Goal: Transaction & Acquisition: Purchase product/service

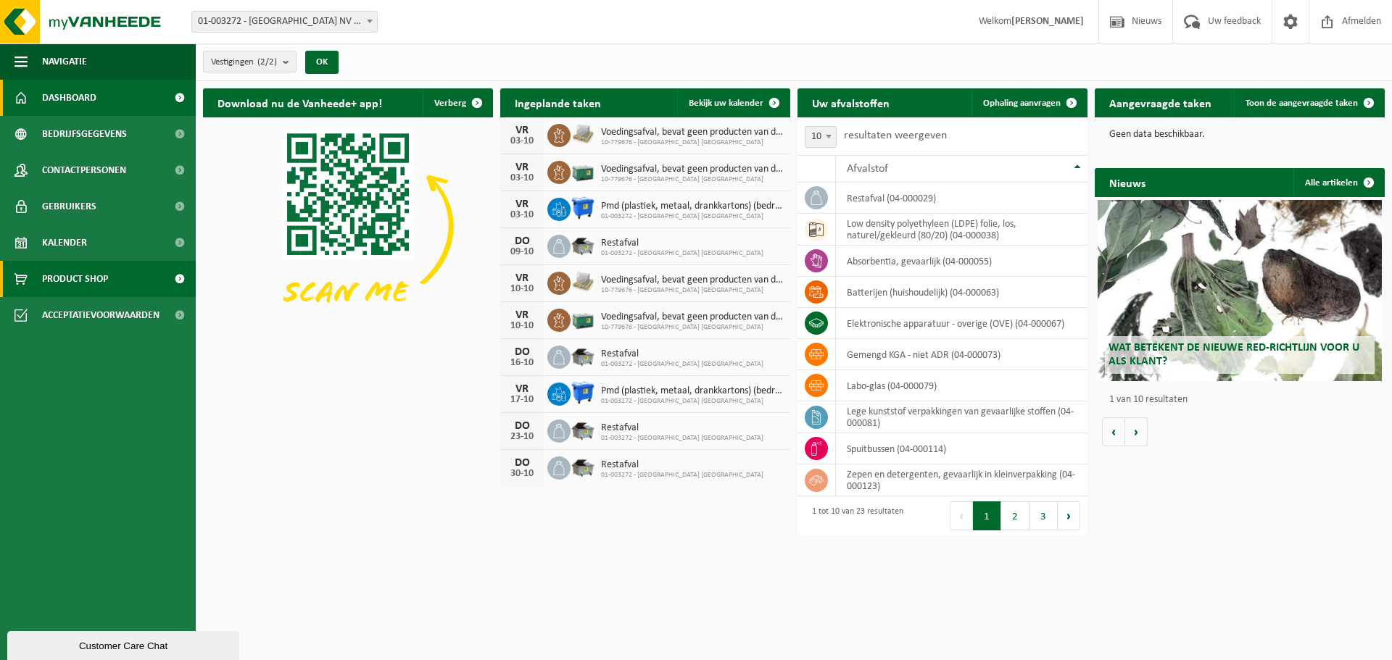
click at [115, 272] on link "Product Shop" at bounding box center [98, 279] width 196 height 36
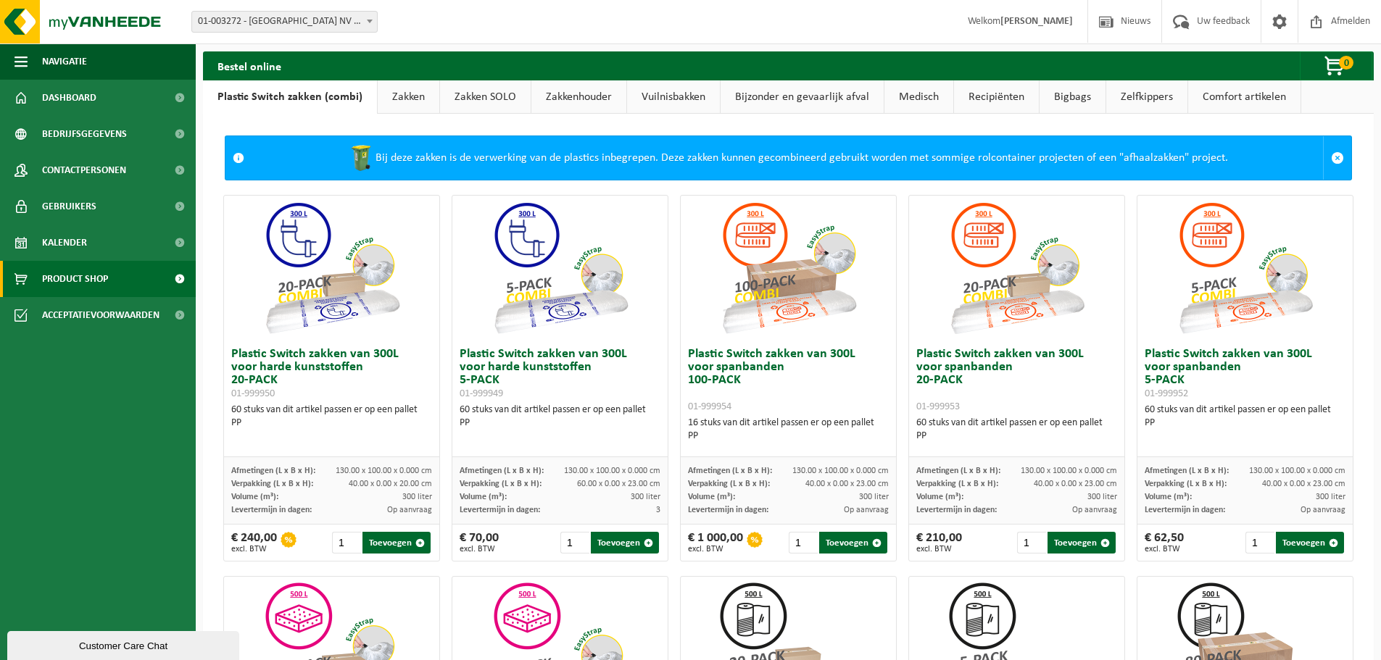
click at [1057, 28] on span "Welkom Victor Vienne" at bounding box center [1020, 21] width 134 height 43
click at [1061, 20] on strong "[PERSON_NAME]" at bounding box center [1036, 21] width 72 height 11
click at [1063, 18] on strong "[PERSON_NAME]" at bounding box center [1036, 21] width 72 height 11
click at [1291, 22] on link at bounding box center [1279, 21] width 37 height 43
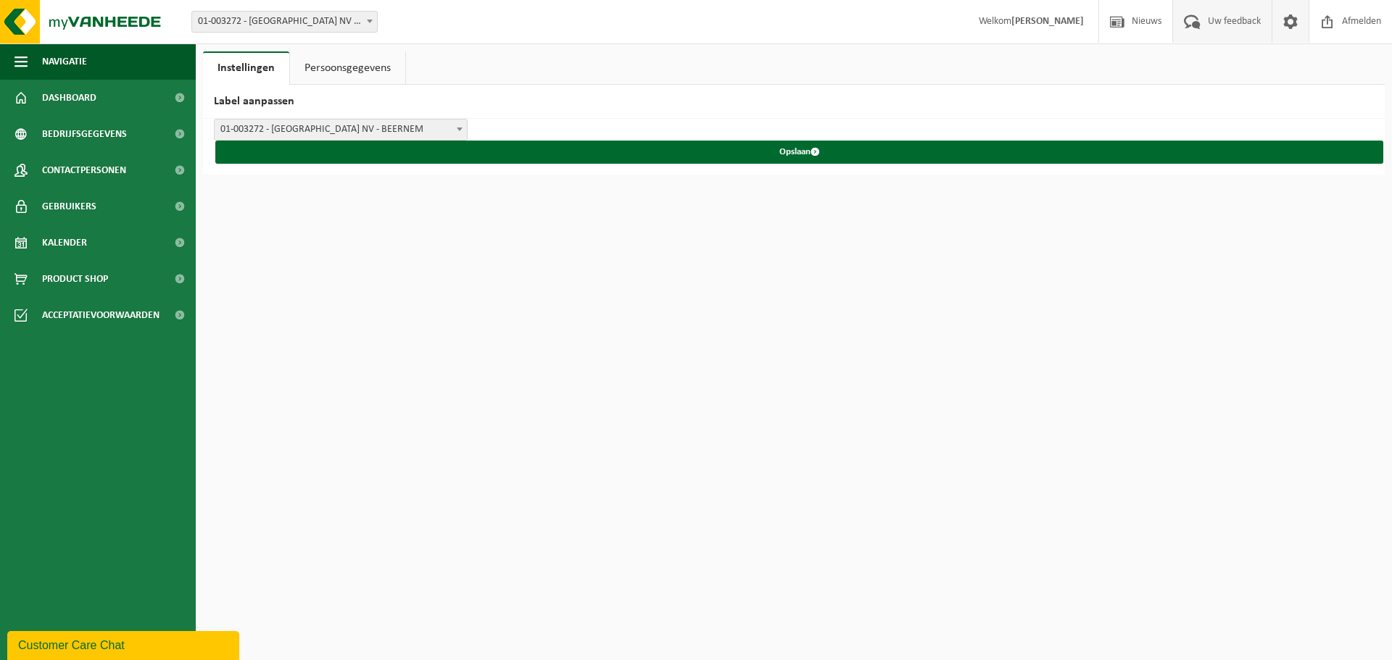
click at [1250, 30] on span "Uw feedback" at bounding box center [1234, 21] width 60 height 43
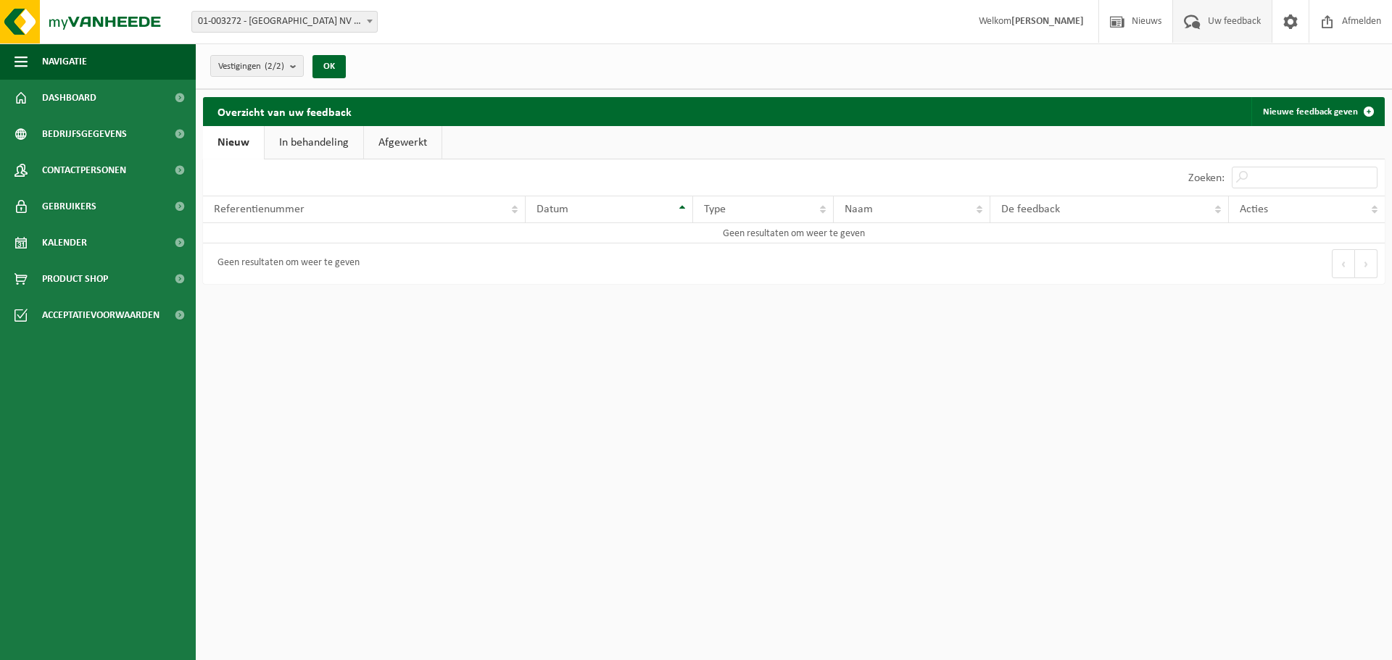
click at [1137, 28] on span "Nieuws" at bounding box center [1146, 21] width 37 height 43
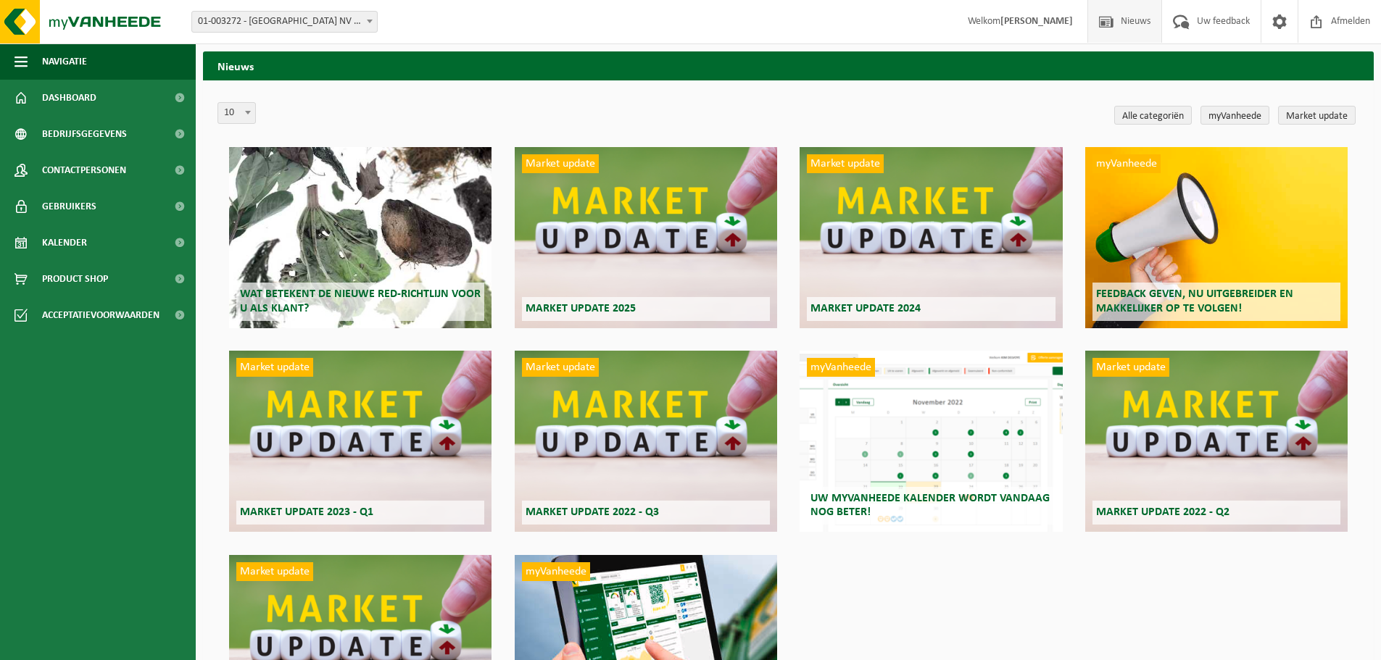
click at [1025, 23] on strong "[PERSON_NAME]" at bounding box center [1036, 21] width 72 height 11
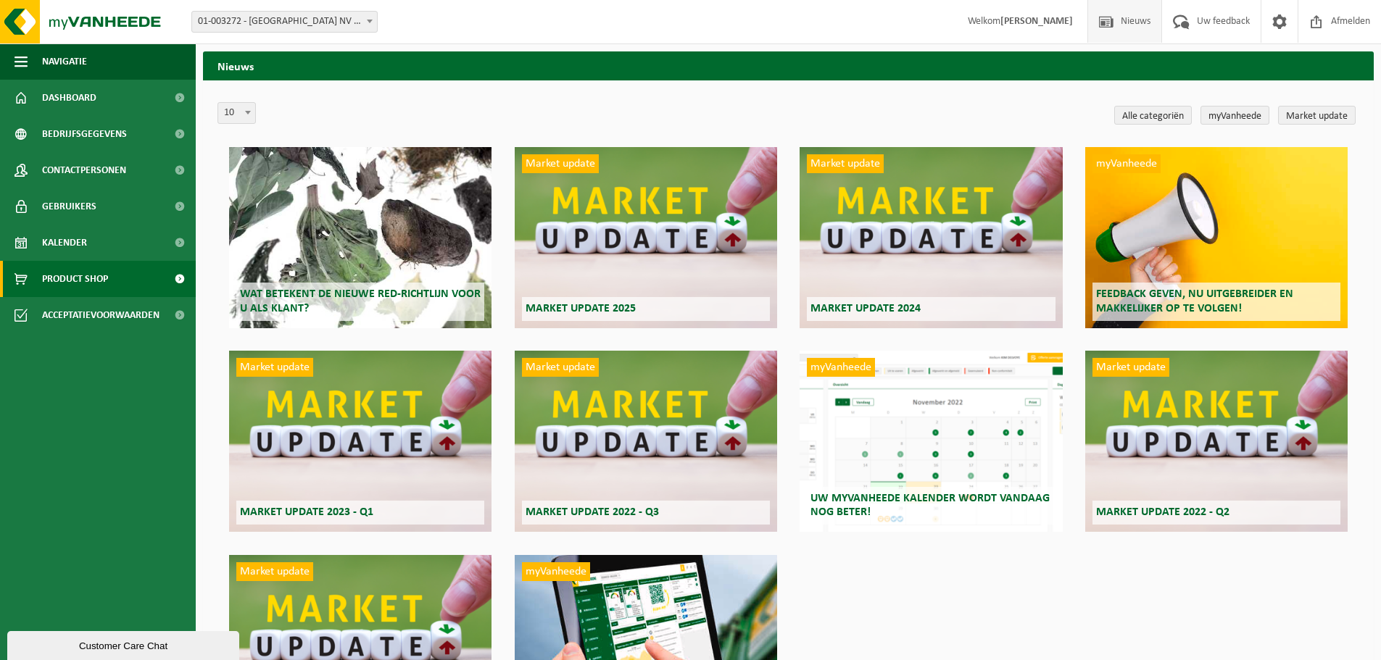
click at [75, 277] on span "Product Shop" at bounding box center [75, 279] width 66 height 36
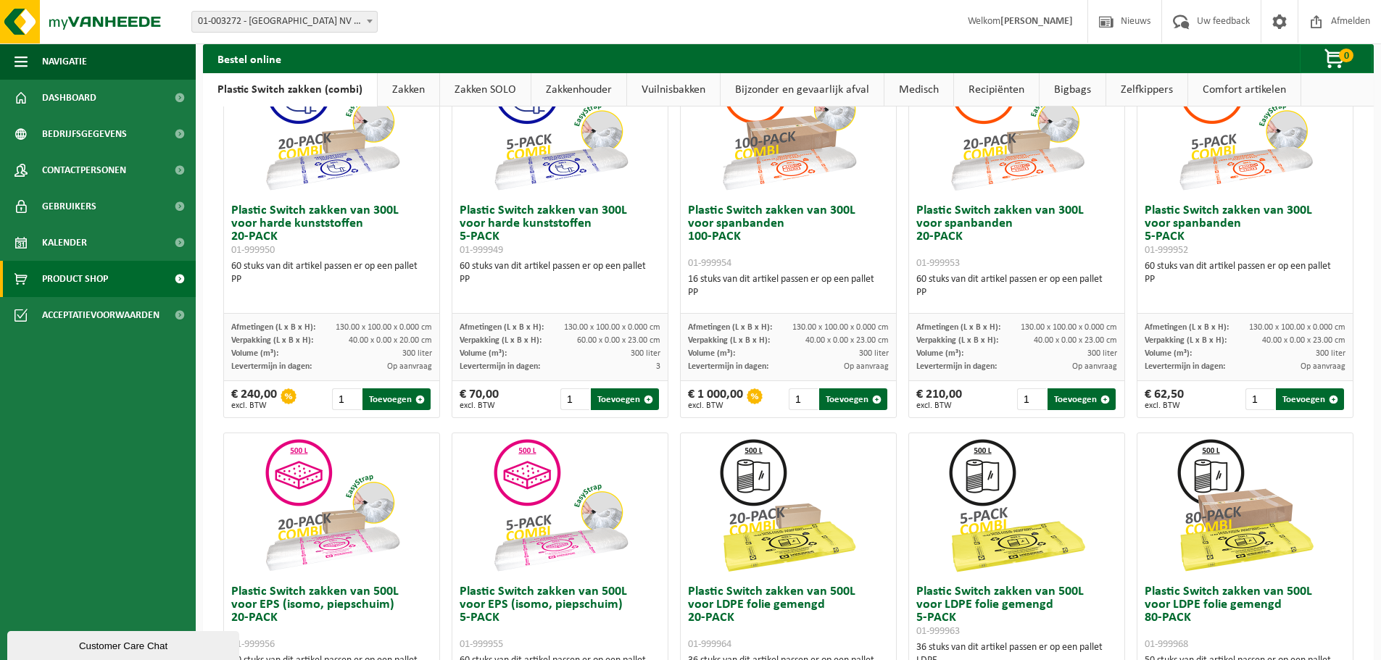
scroll to position [145, 0]
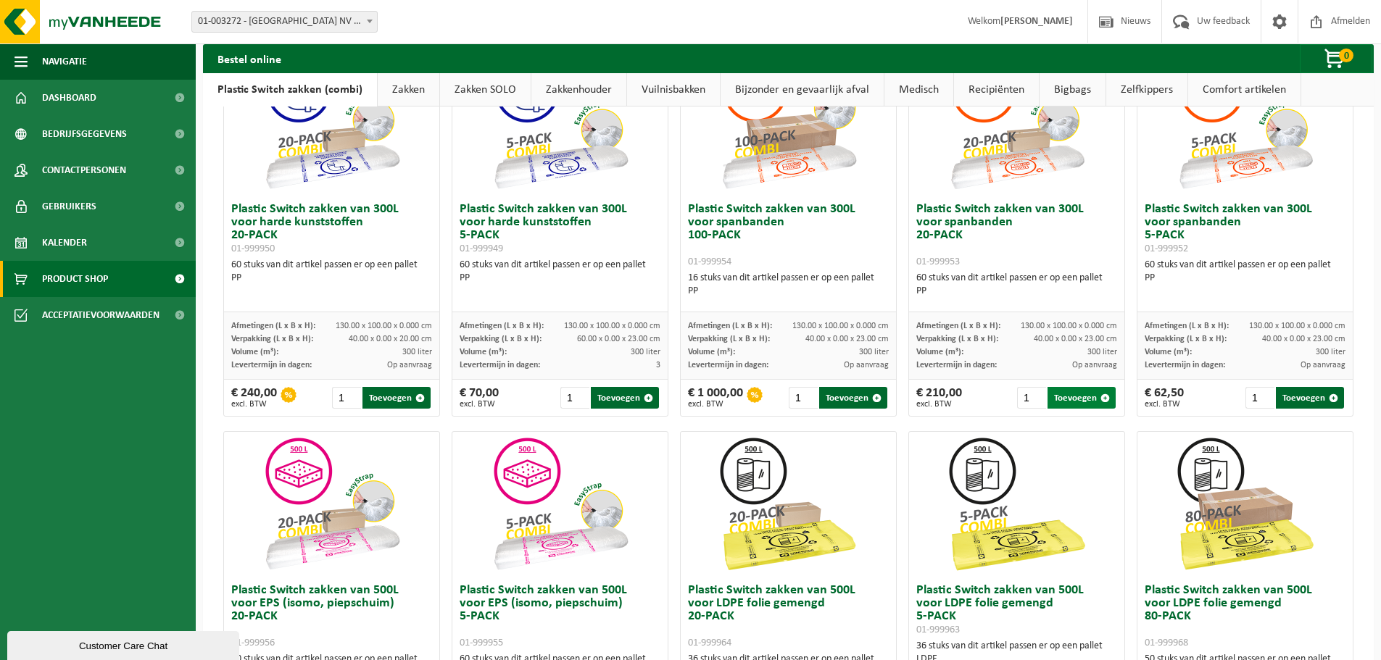
click at [1052, 391] on button "Toevoegen" at bounding box center [1081, 398] width 68 height 22
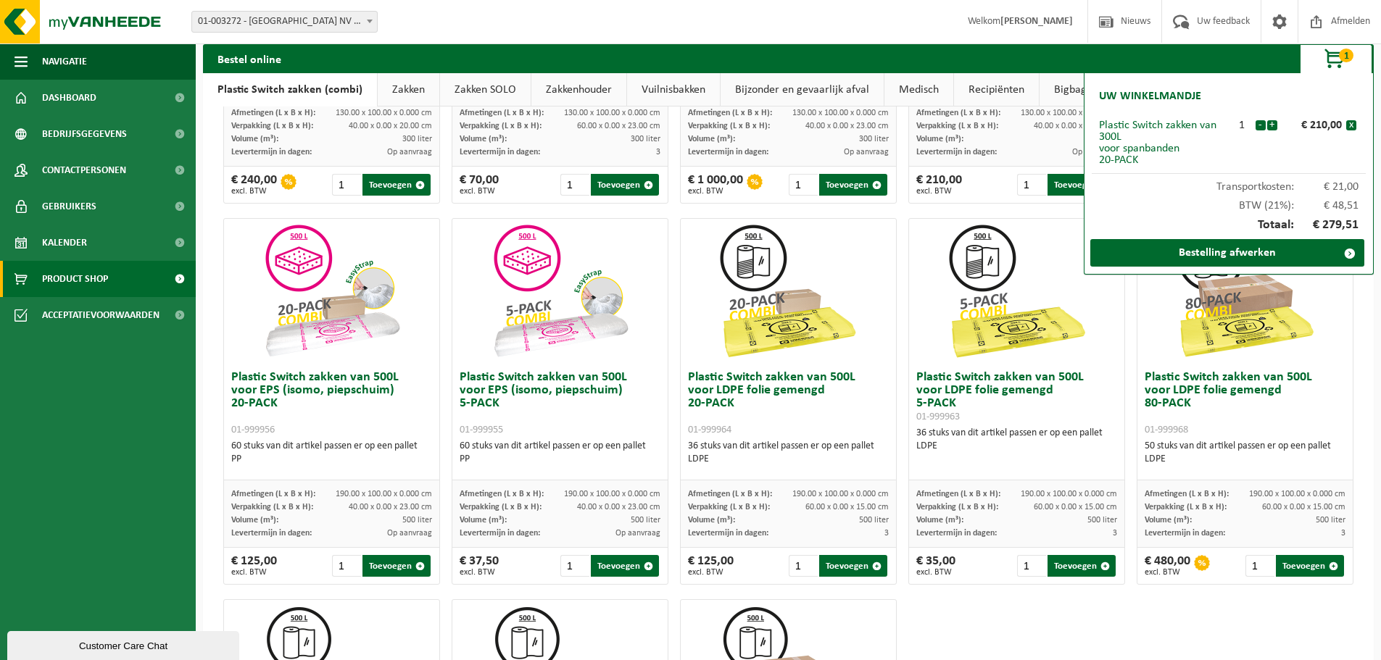
scroll to position [362, 0]
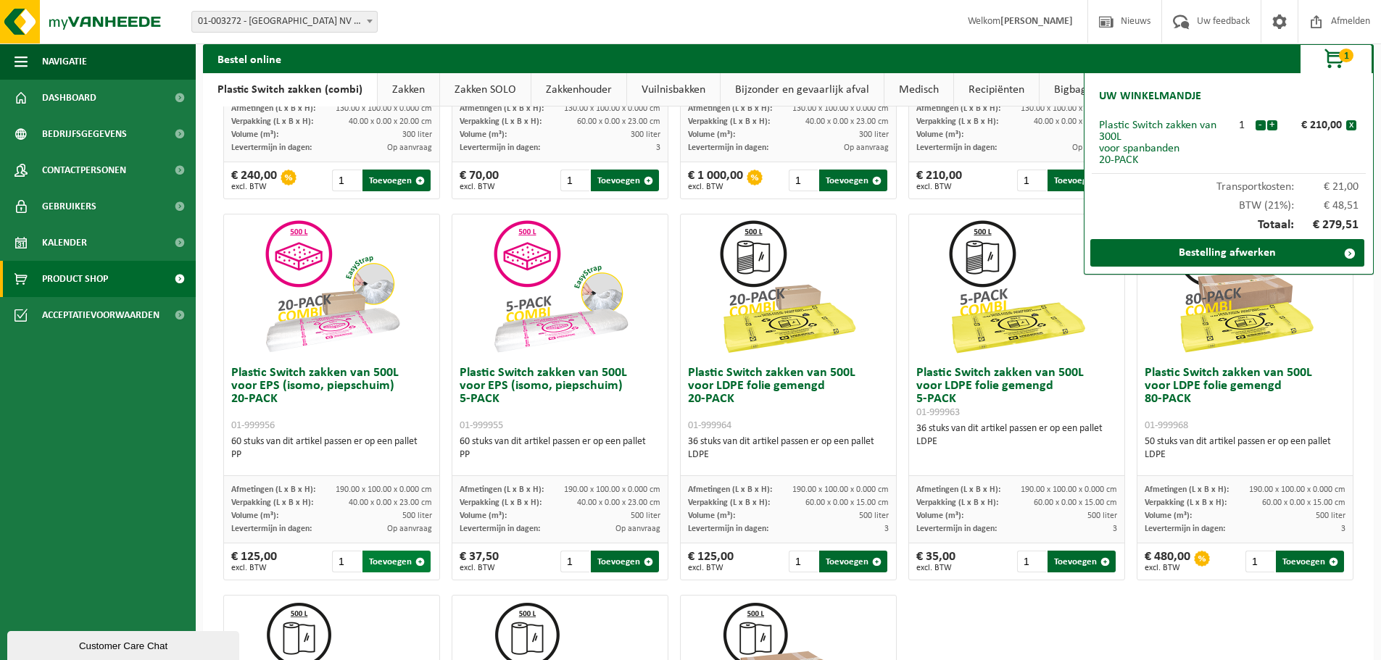
click at [383, 557] on button "Toevoegen" at bounding box center [396, 562] width 68 height 22
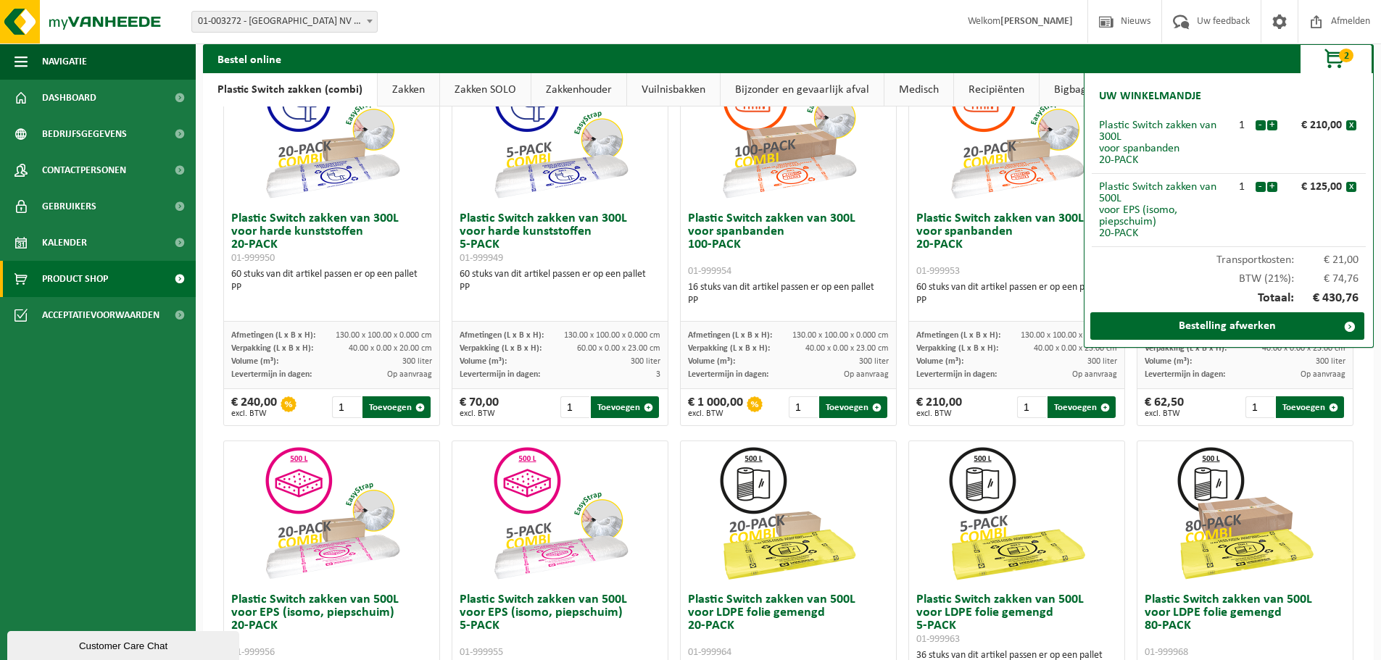
scroll to position [0, 0]
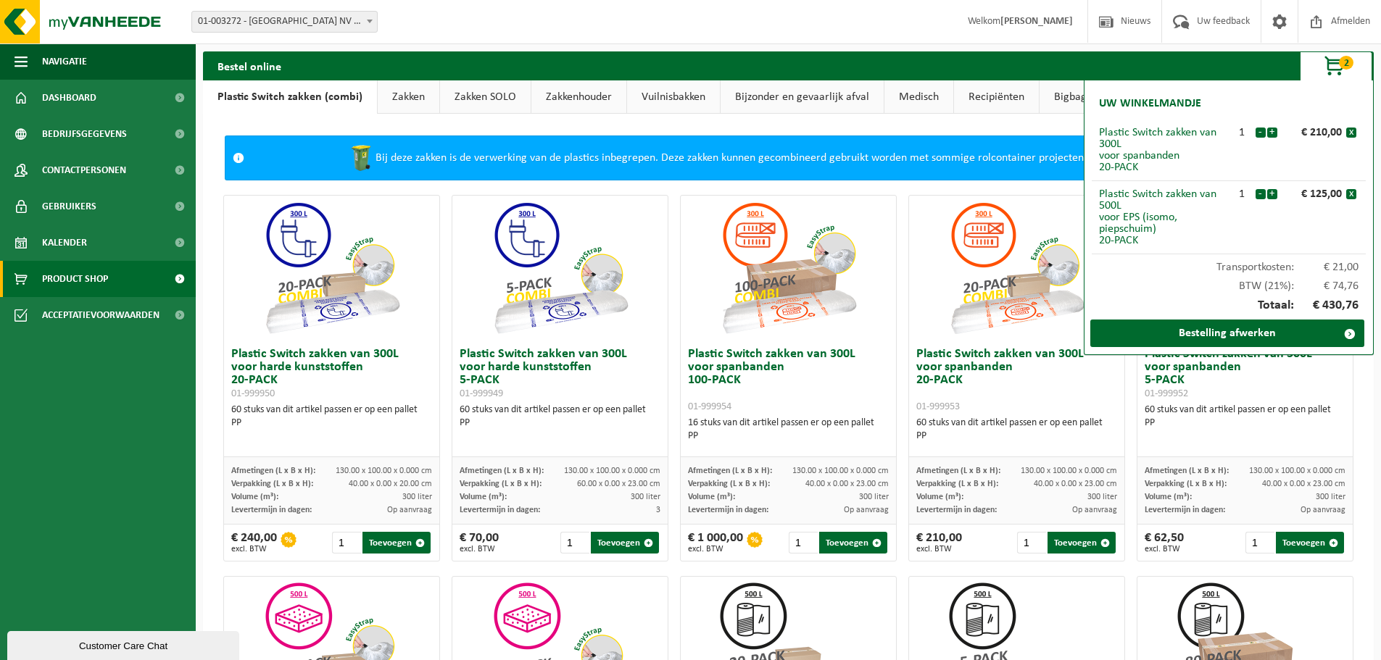
click at [410, 96] on link "Zakken" at bounding box center [409, 96] width 62 height 33
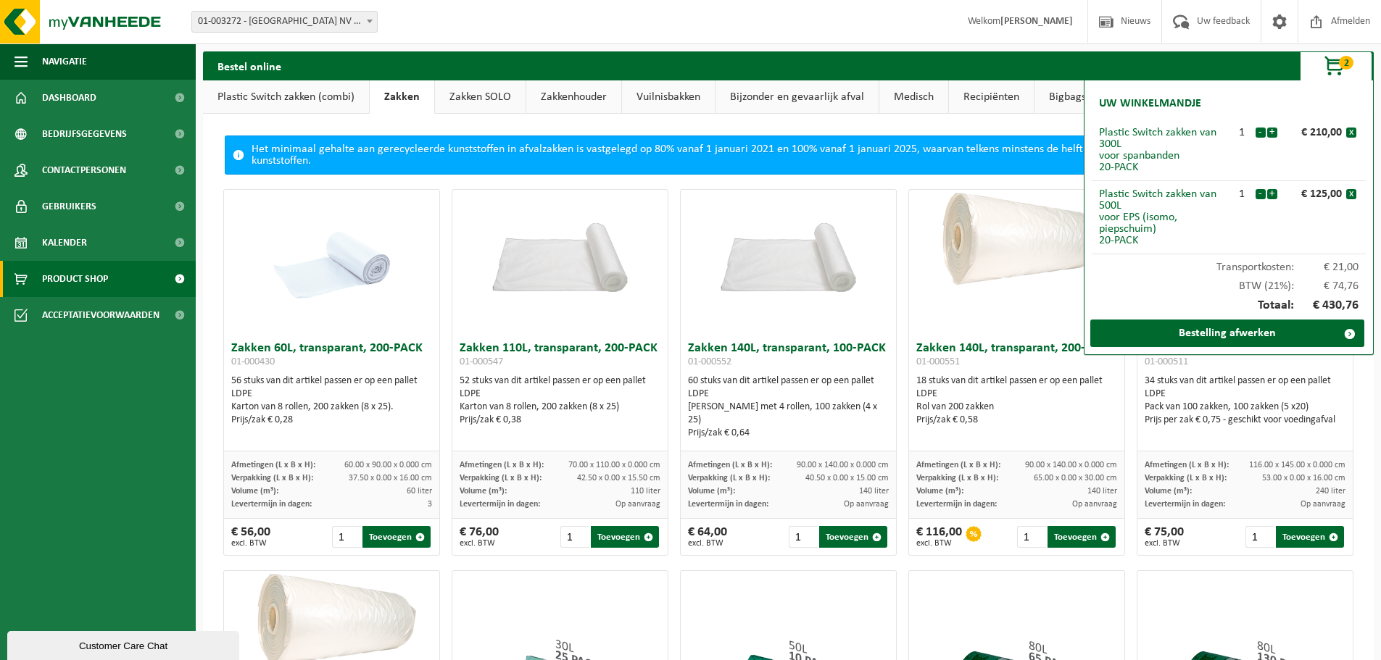
click at [736, 19] on div "Vestiging: 01-003272 - [GEOGRAPHIC_DATA] [GEOGRAPHIC_DATA] - BEERNEM 10-779676 …" at bounding box center [690, 22] width 1381 height 44
click at [1010, 153] on div "Het minimaal gehalte aan gerecycleerde kunststoffen in afvalzakken is vastgeleg…" at bounding box center [787, 155] width 1071 height 38
click at [1242, 332] on link "Bestelling afwerken" at bounding box center [1227, 334] width 274 height 28
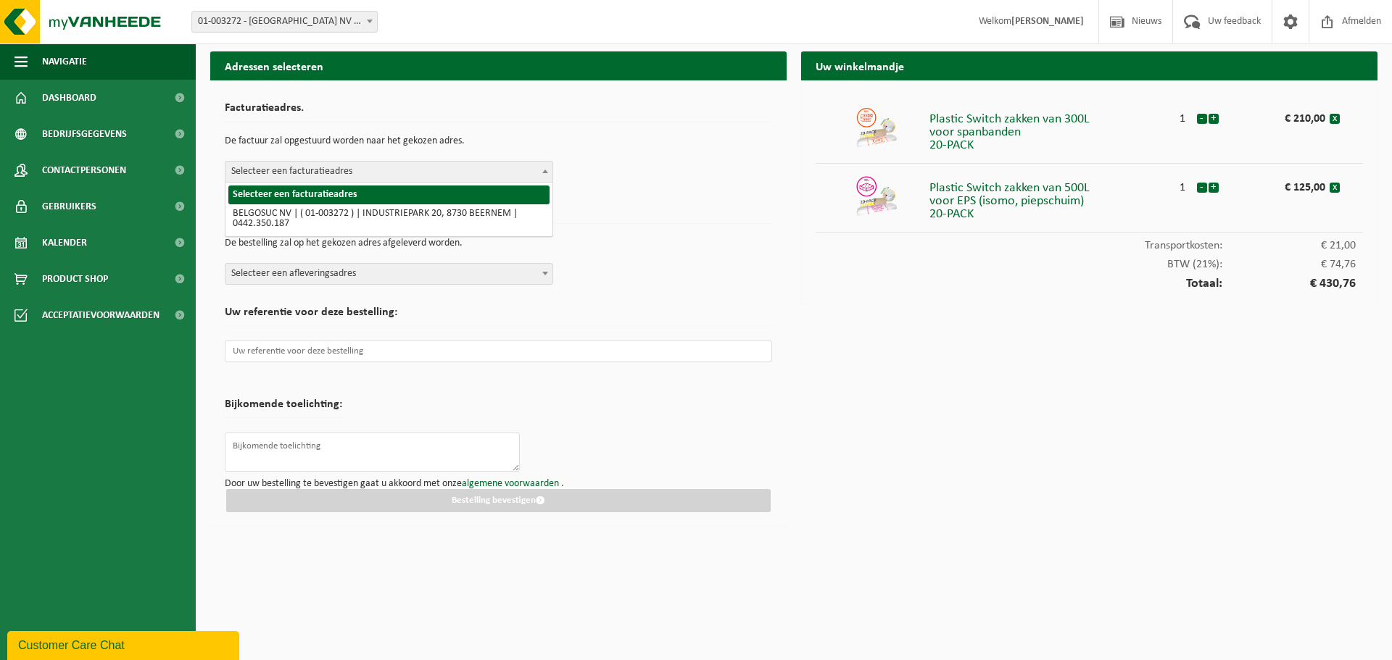
click at [546, 169] on span at bounding box center [545, 171] width 14 height 19
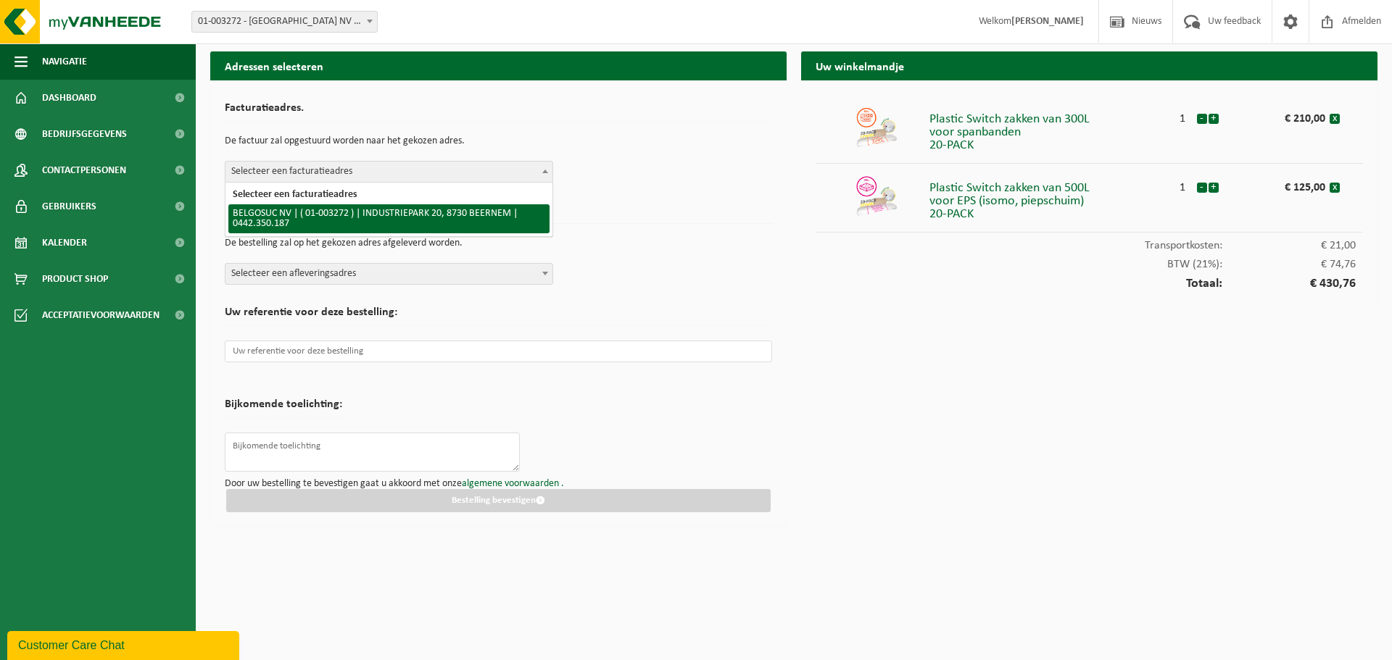
select select "174"
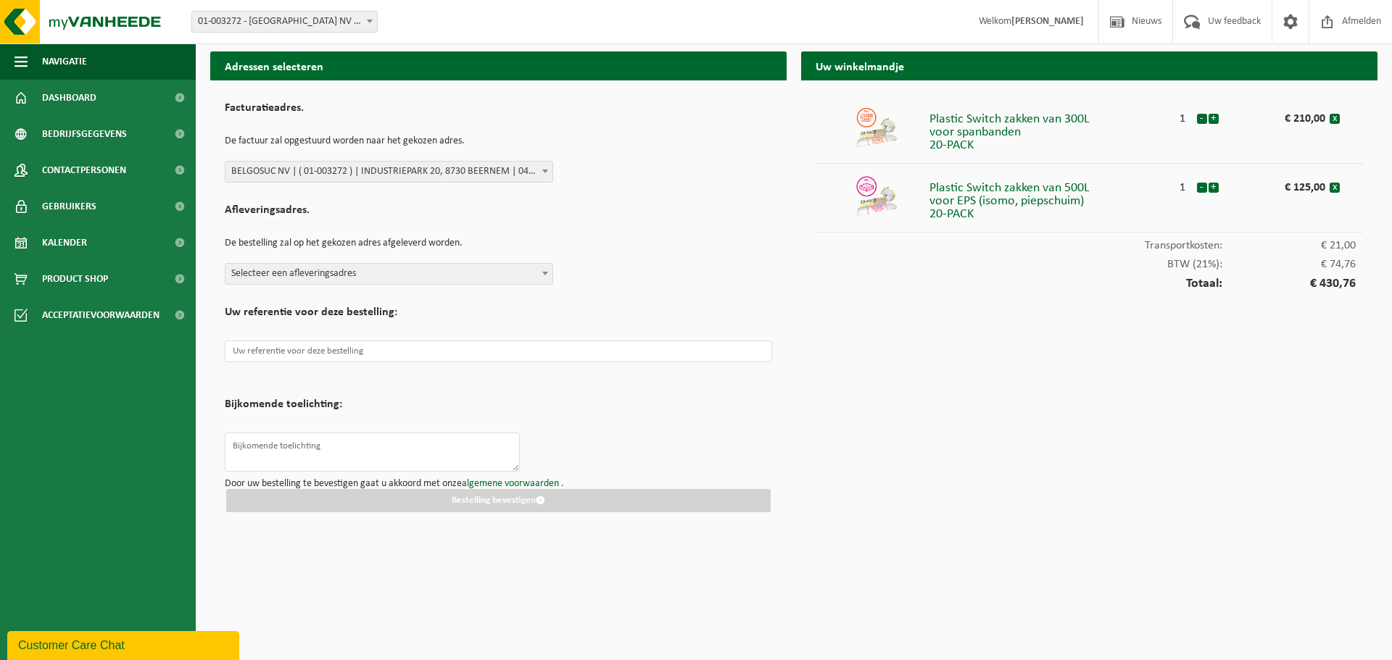
click at [551, 272] on span at bounding box center [545, 273] width 14 height 19
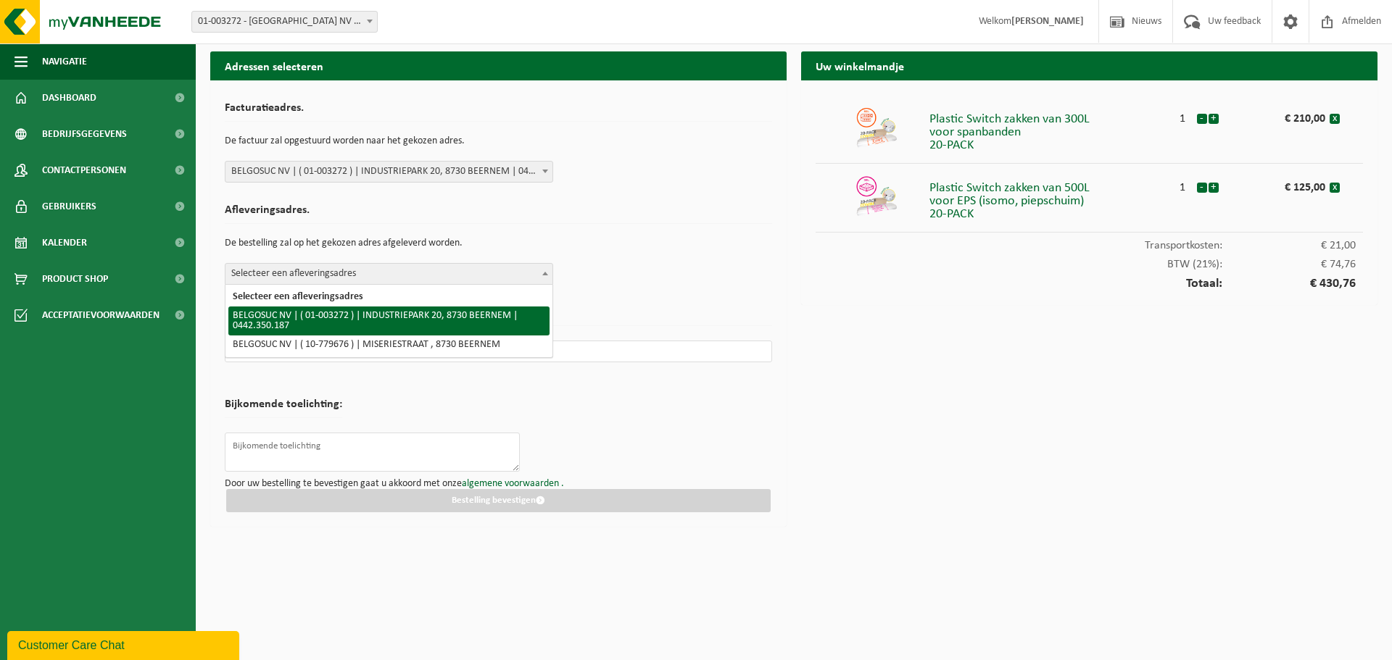
select select "174"
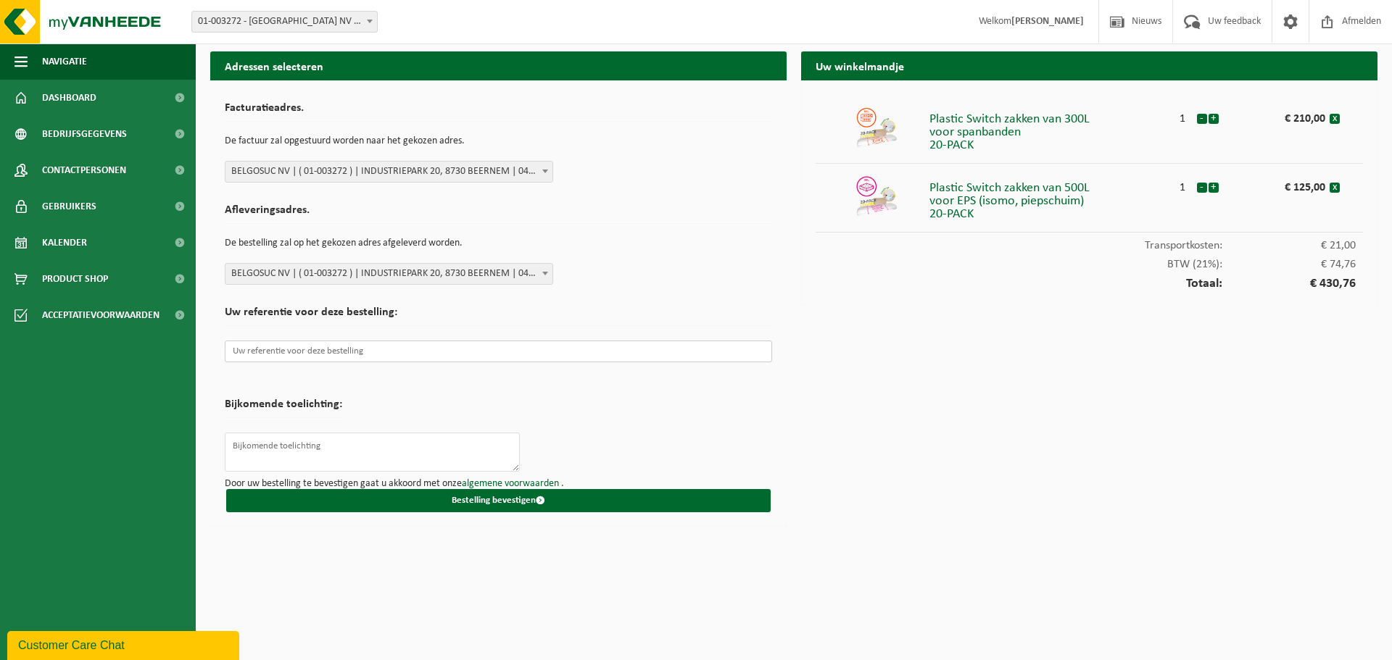
click at [348, 355] on input "text" at bounding box center [498, 352] width 547 height 22
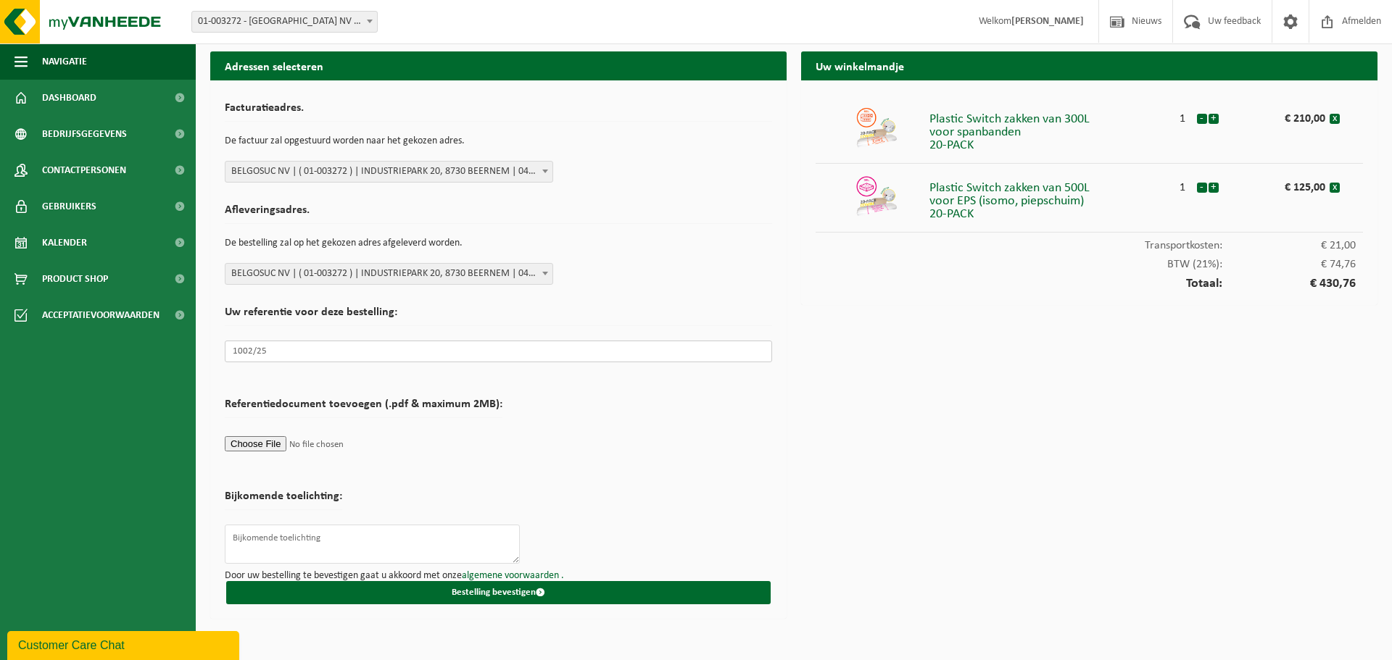
type input "1002/25"
click at [1204, 188] on button "-" at bounding box center [1202, 188] width 10 height 10
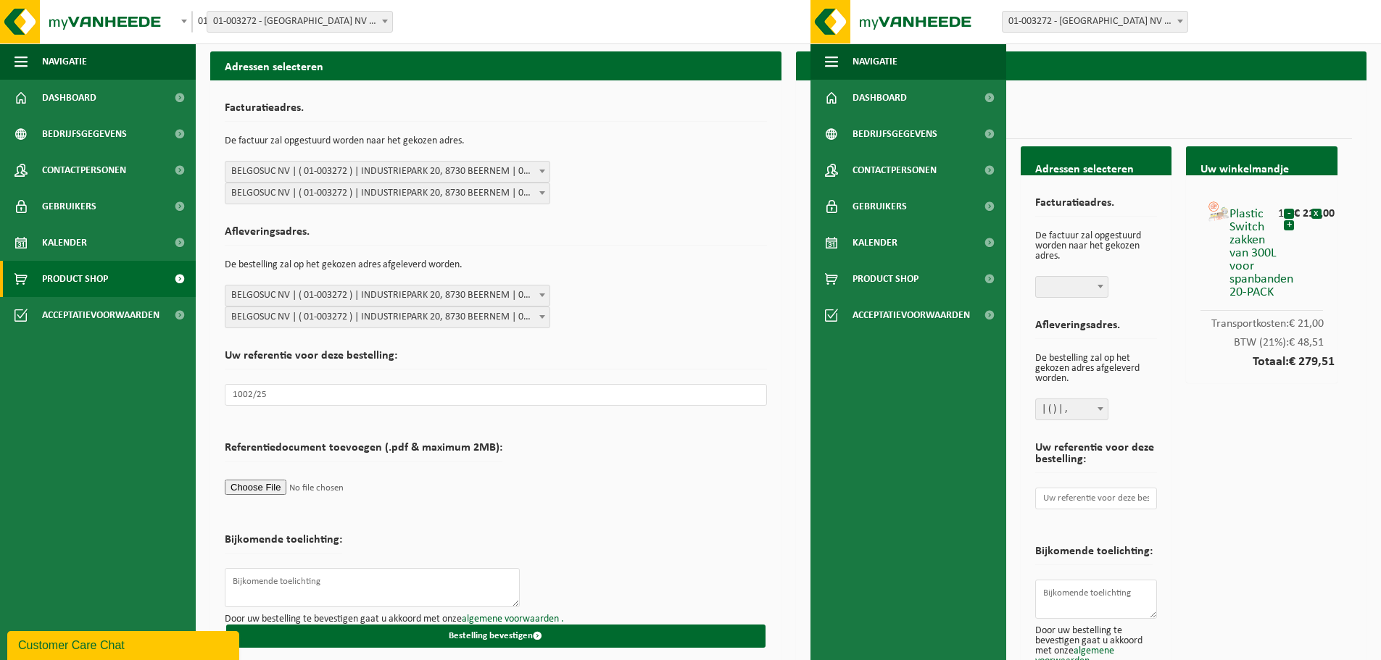
click at [102, 276] on span "Product Shop" at bounding box center [75, 279] width 66 height 36
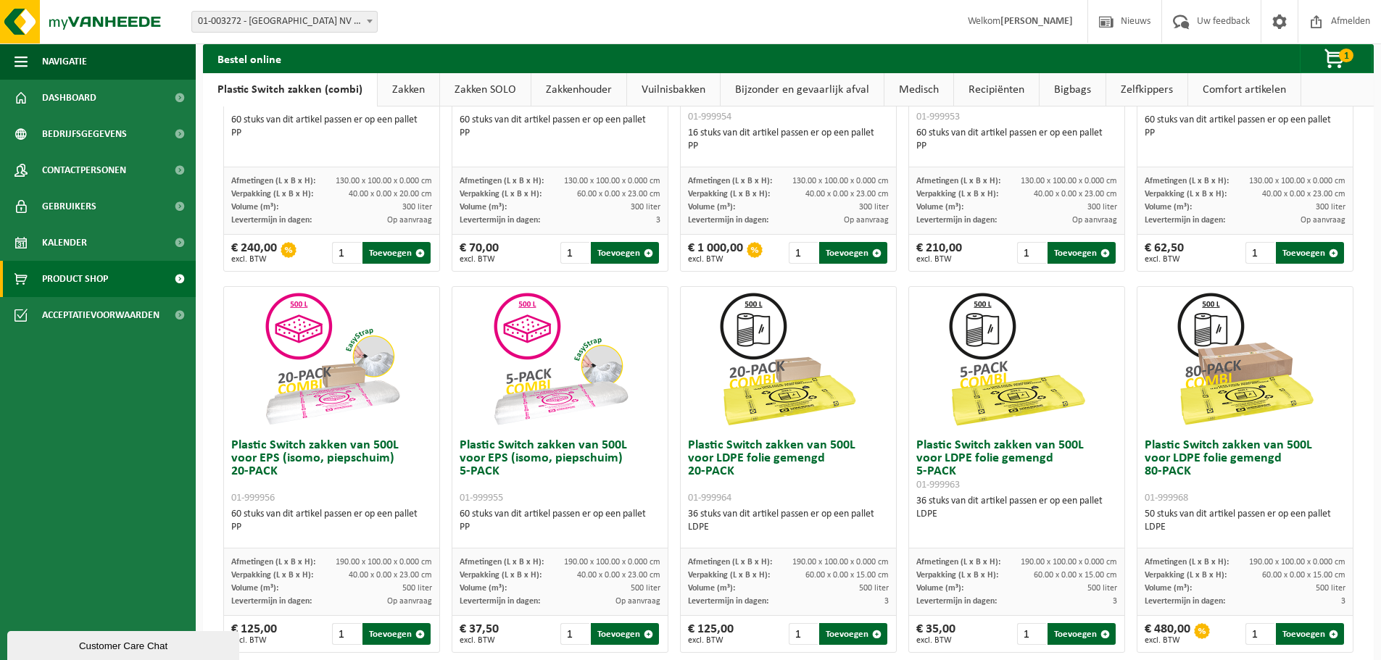
scroll to position [362, 0]
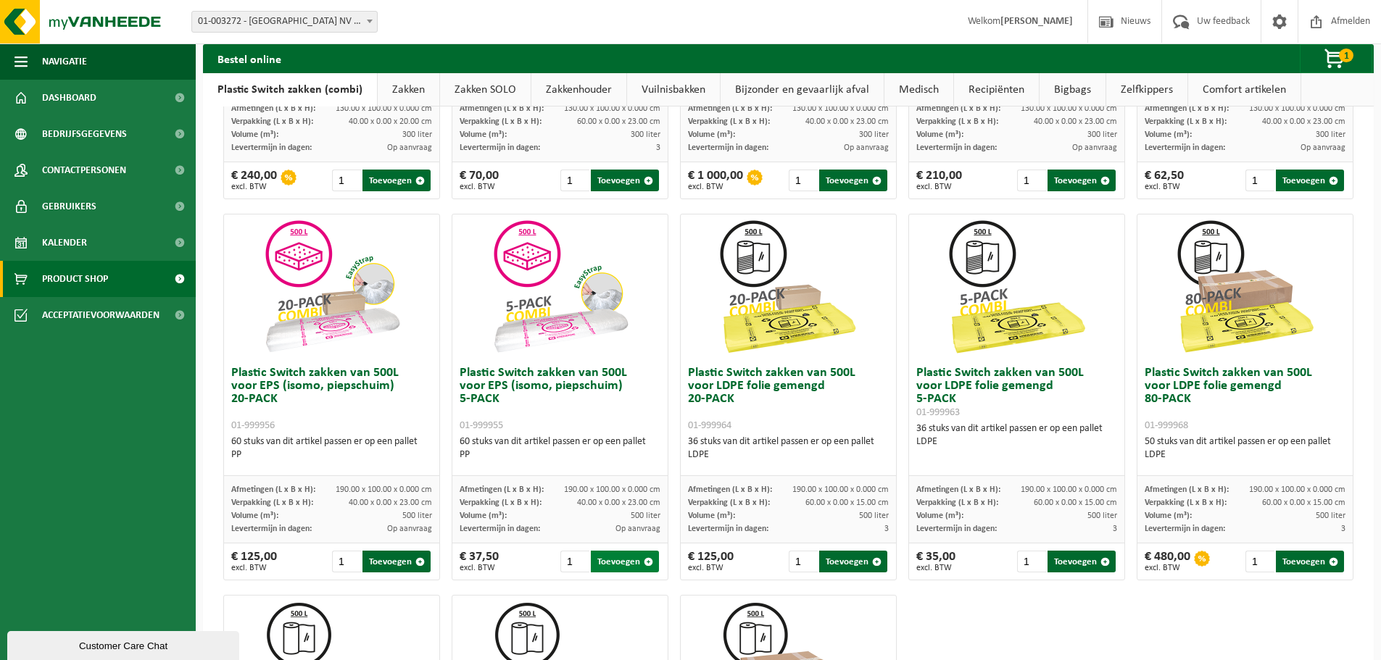
click at [618, 564] on button "Toevoegen" at bounding box center [625, 562] width 68 height 22
click at [1359, 69] on span "button" at bounding box center [1335, 59] width 72 height 29
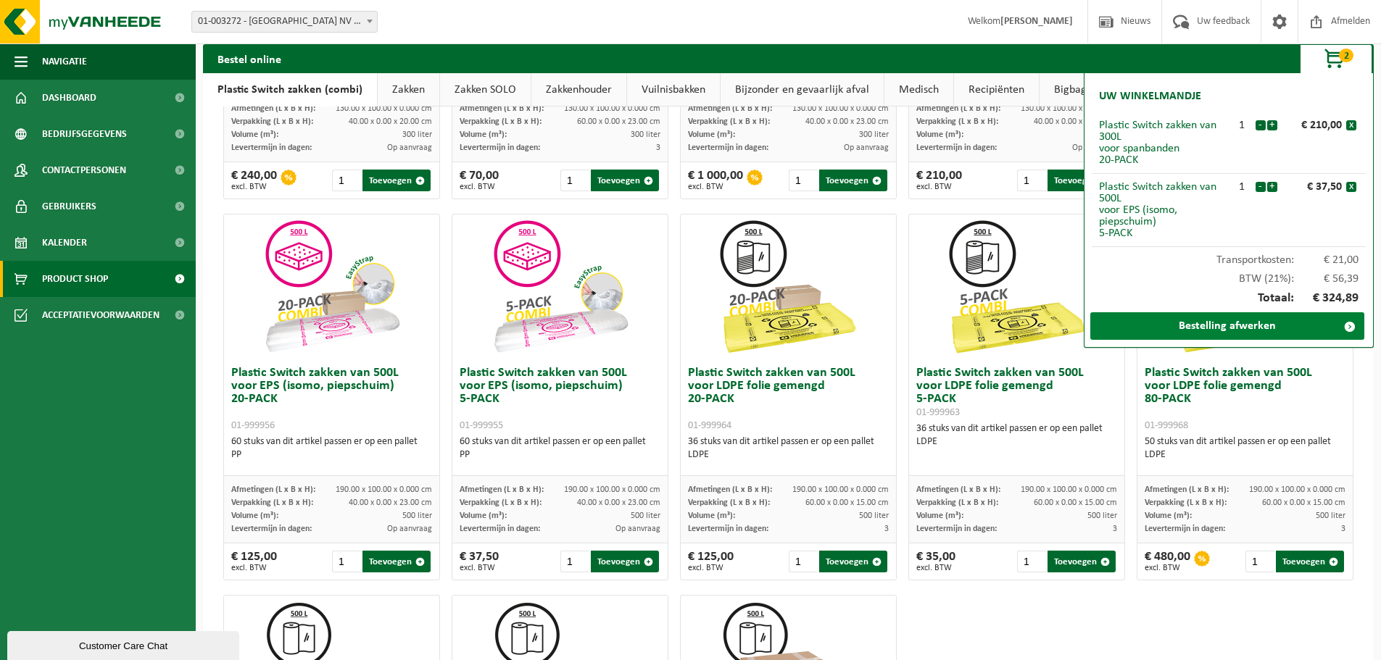
click at [1219, 328] on link "Bestelling afwerken" at bounding box center [1227, 326] width 274 height 28
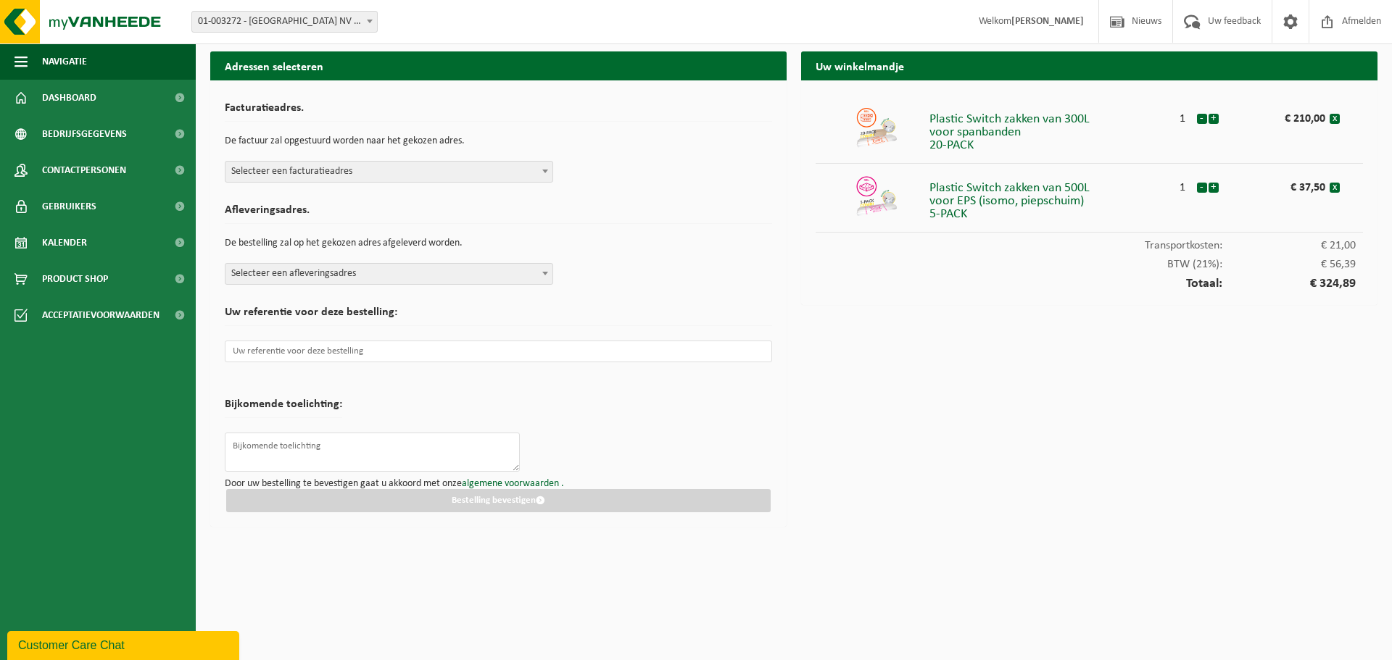
click at [523, 165] on span "Selecteer een facturatieadres" at bounding box center [388, 172] width 327 height 20
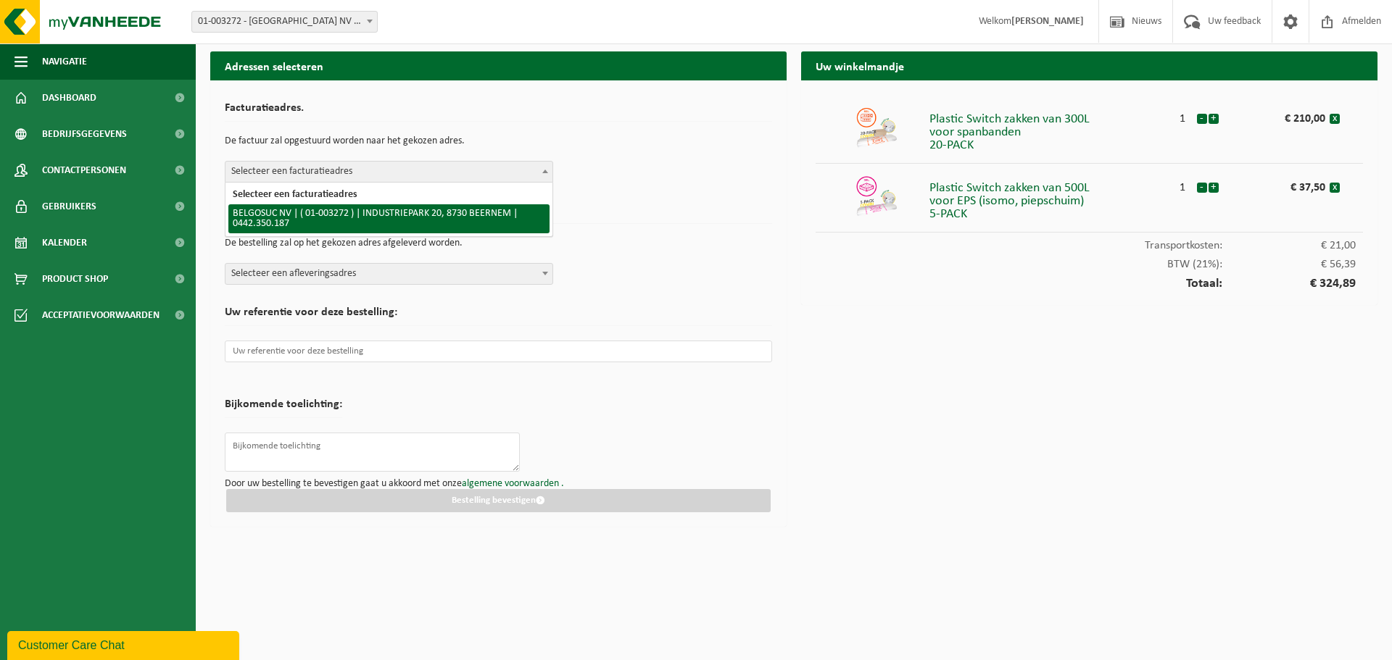
select select "174"
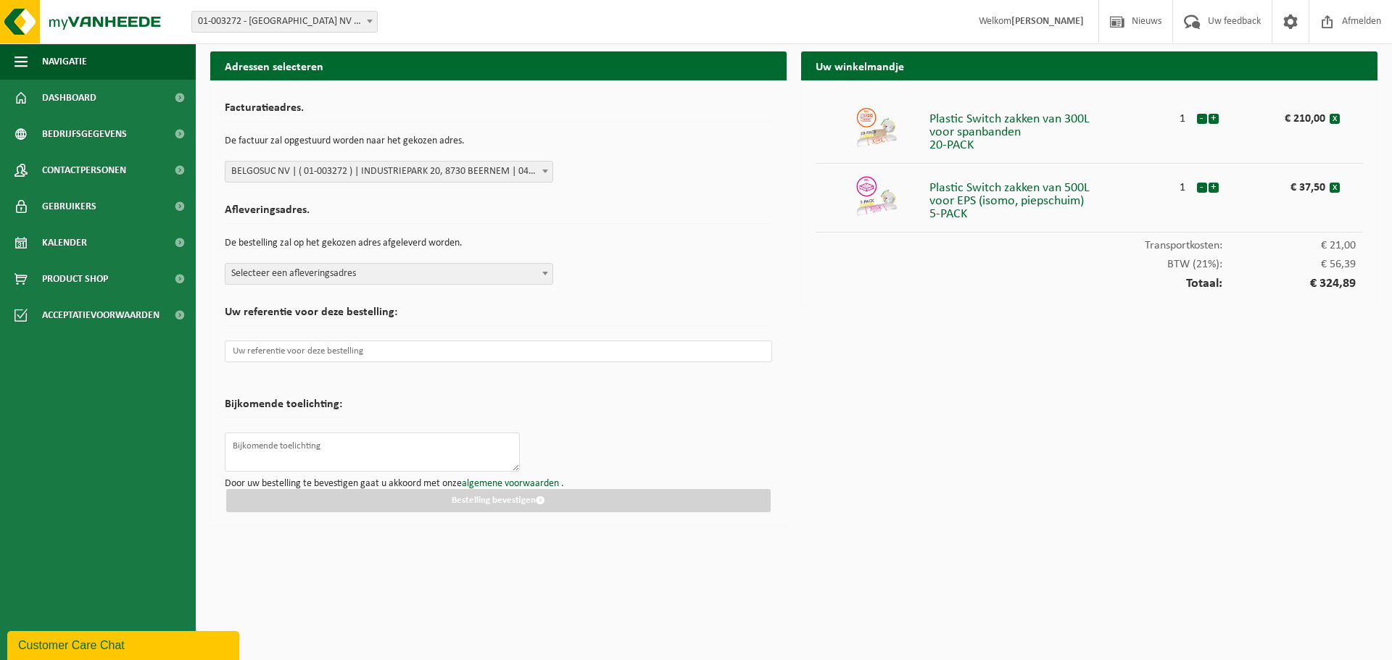
click at [476, 278] on span "Selecteer een afleveringsadres" at bounding box center [388, 274] width 327 height 20
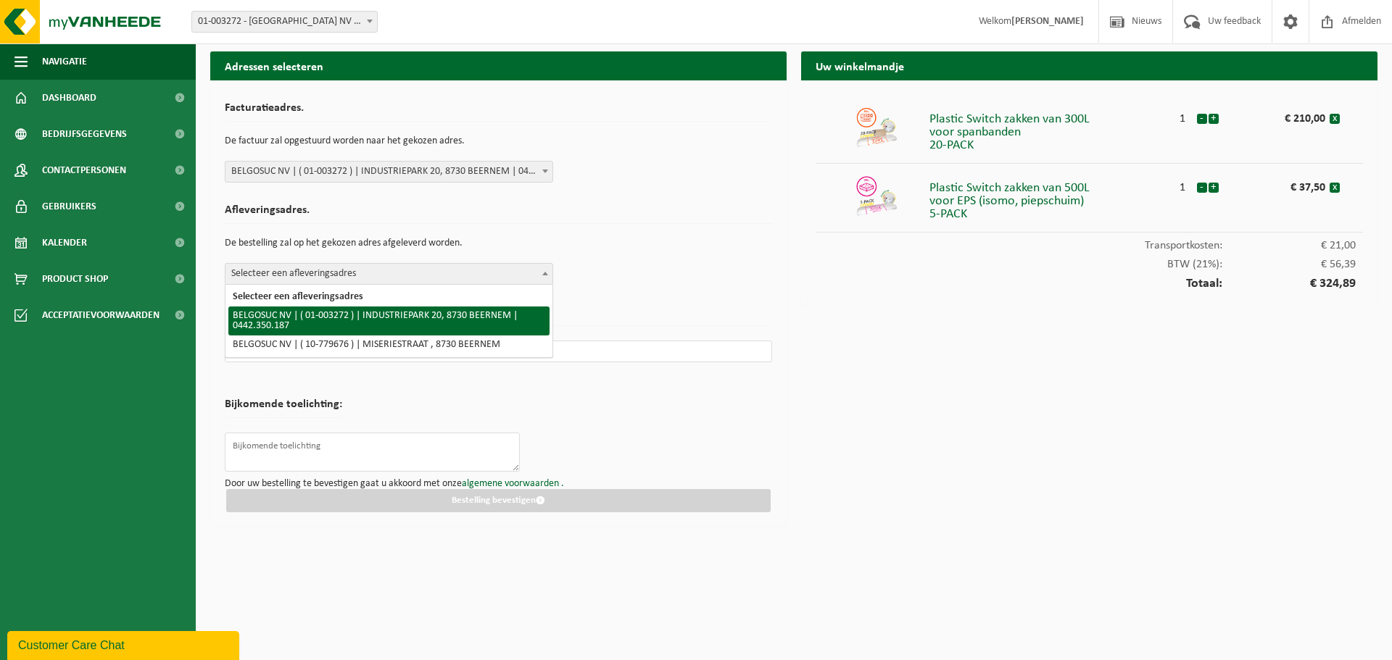
select select "174"
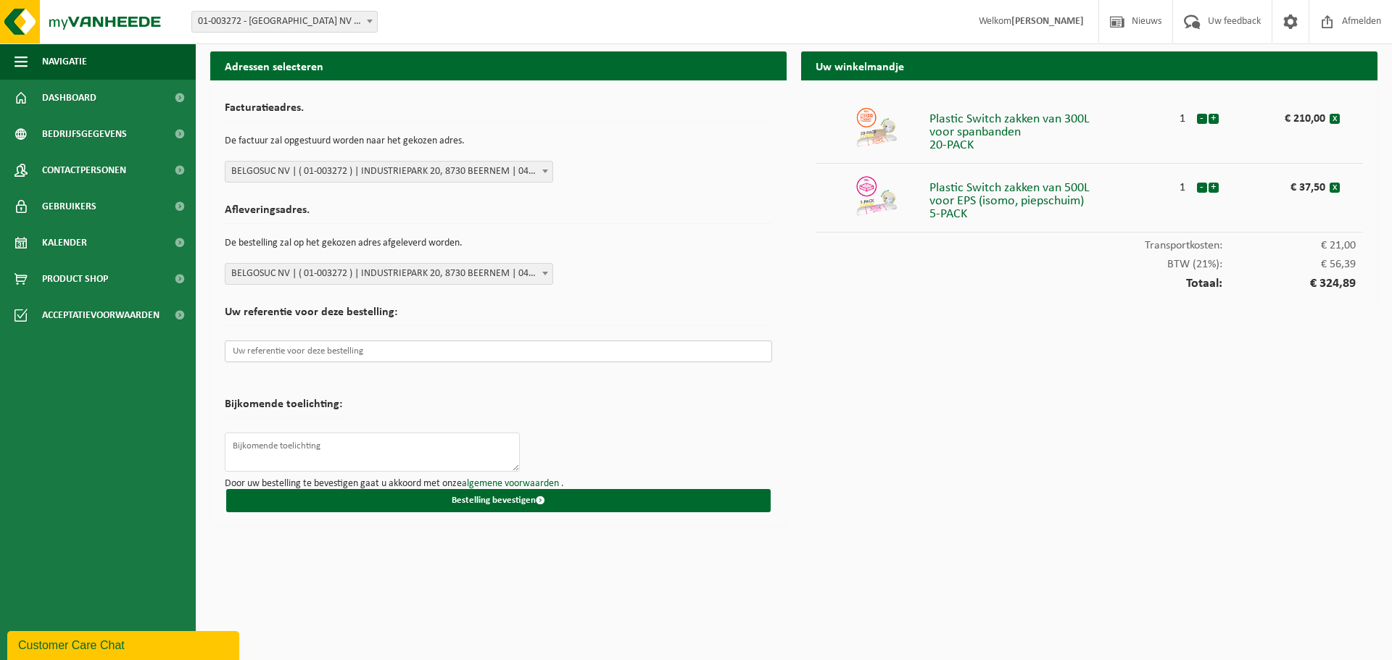
click at [415, 350] on input "text" at bounding box center [498, 352] width 547 height 22
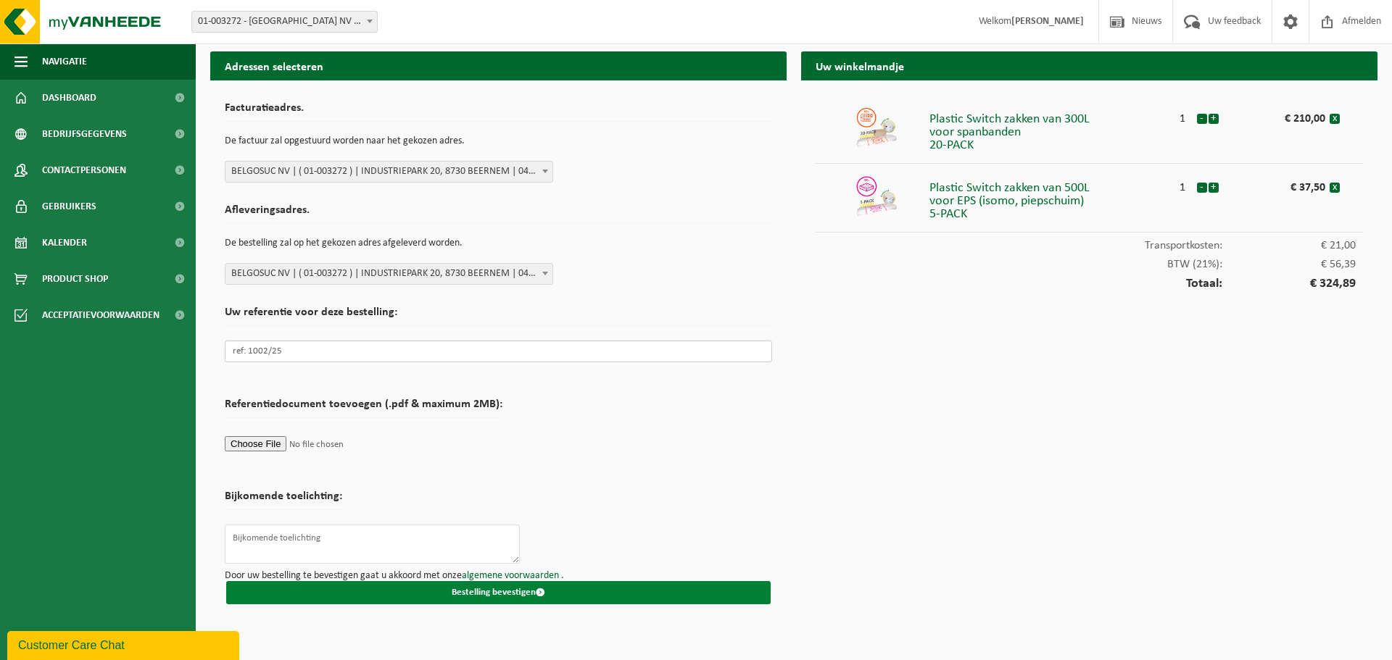
type input "ref: 1002/25"
click at [488, 596] on button "Bestelling bevestigen" at bounding box center [498, 592] width 544 height 23
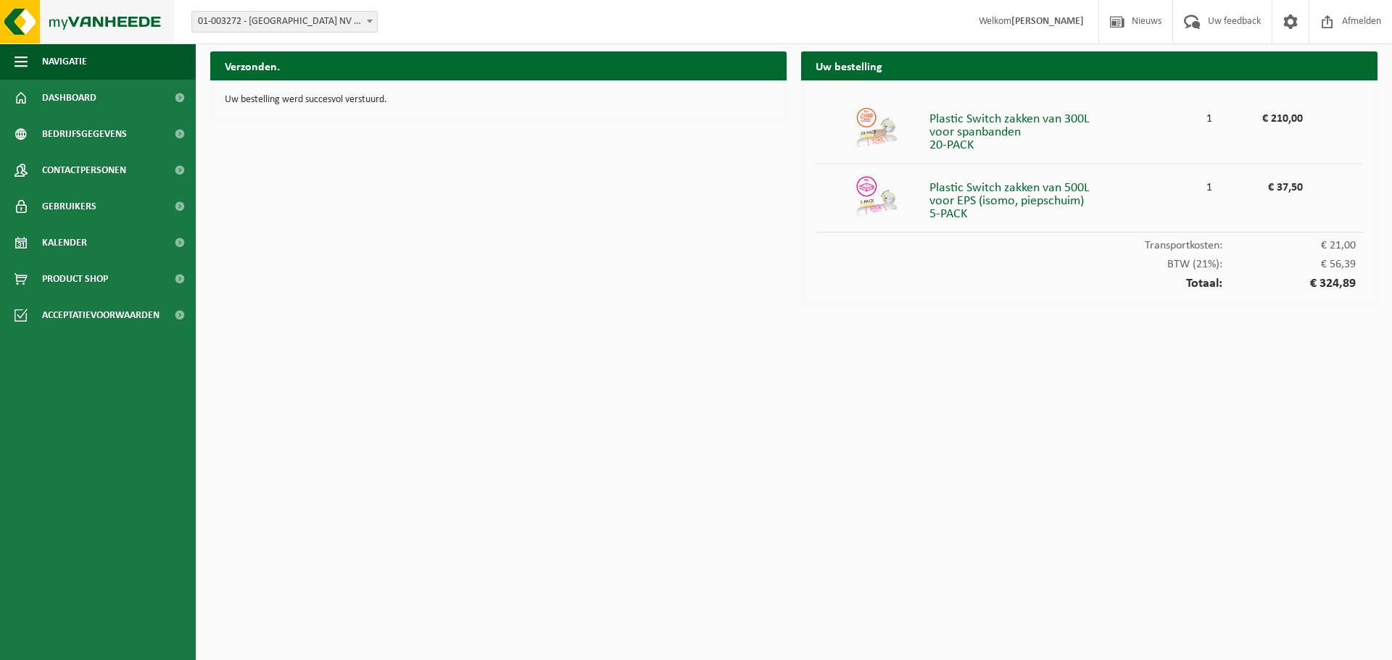
click at [101, 13] on img at bounding box center [87, 21] width 174 height 43
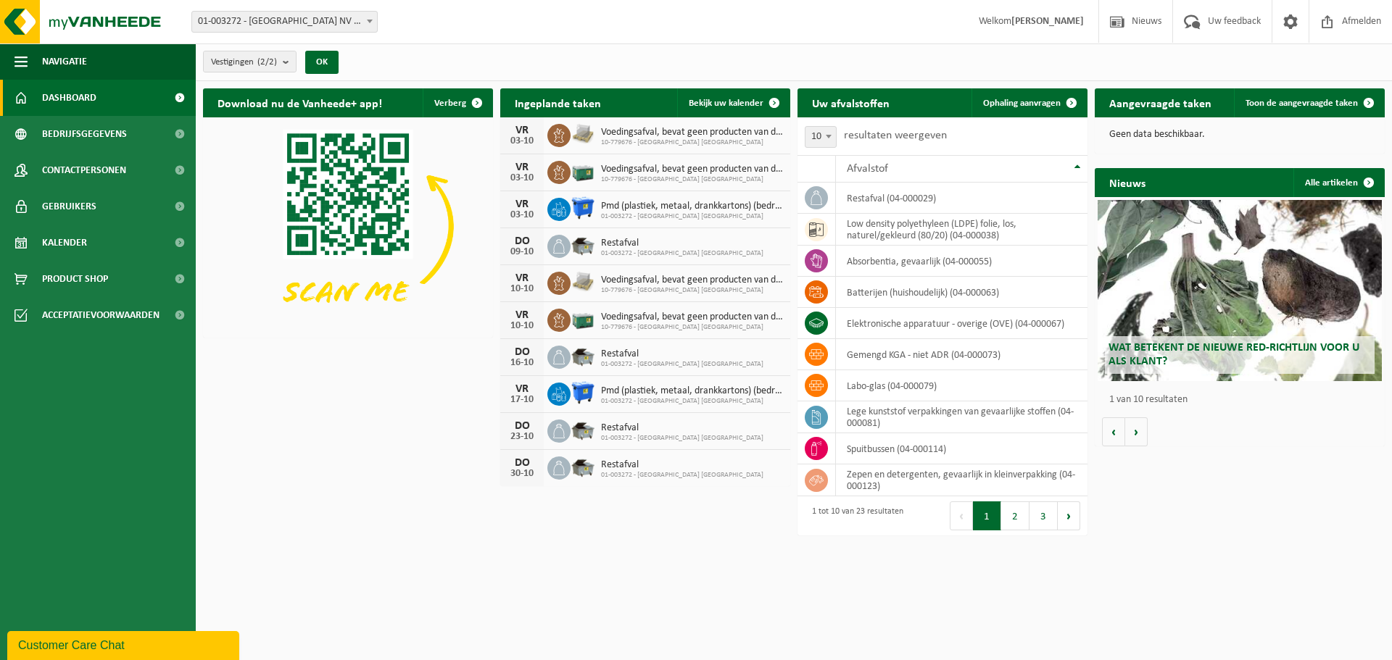
click at [600, 38] on div "Vestiging: 01-003272 - [GEOGRAPHIC_DATA] [GEOGRAPHIC_DATA] - BEERNEM 10-779676 …" at bounding box center [696, 22] width 1392 height 44
click at [521, 14] on div "Vestiging: 01-003272 - [GEOGRAPHIC_DATA] [GEOGRAPHIC_DATA] - BEERNEM 10-779676 …" at bounding box center [696, 22] width 1392 height 44
click at [496, 59] on div "Vestigingen (2/2) Alles selecteren Alles deselecteren Actieve selecteren BELGOS…" at bounding box center [794, 62] width 1196 height 38
